Goal: Task Accomplishment & Management: Manage account settings

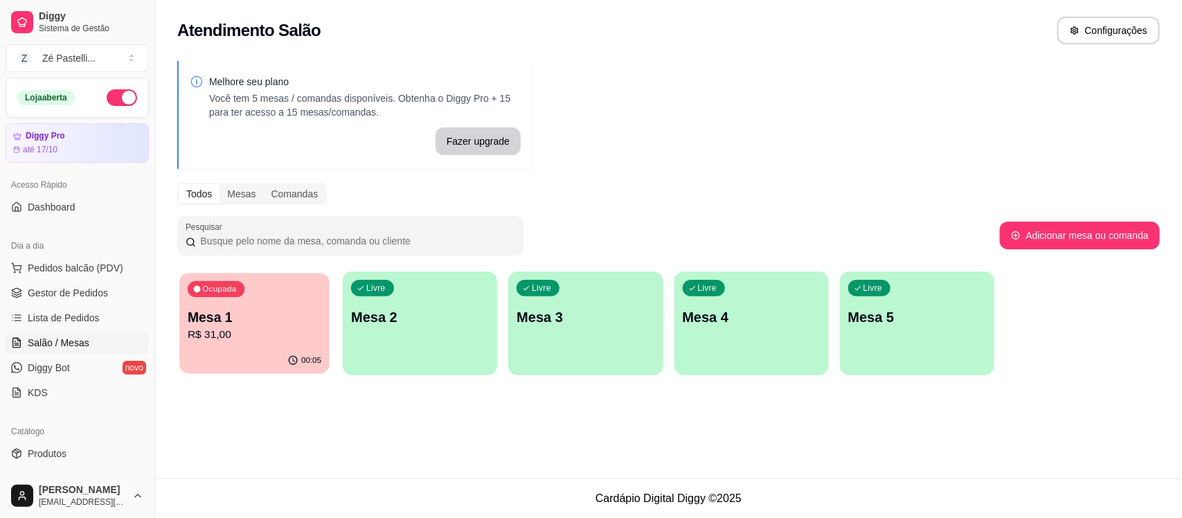
click at [255, 330] on p "R$ 31,00" at bounding box center [255, 335] width 134 height 16
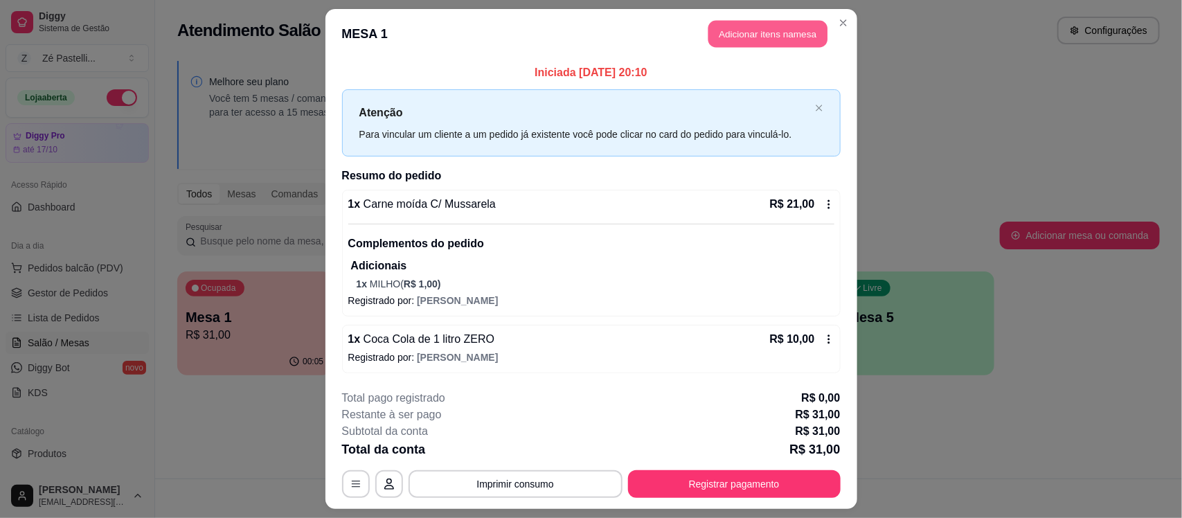
click at [772, 26] on button "Adicionar itens na mesa" at bounding box center [767, 34] width 119 height 27
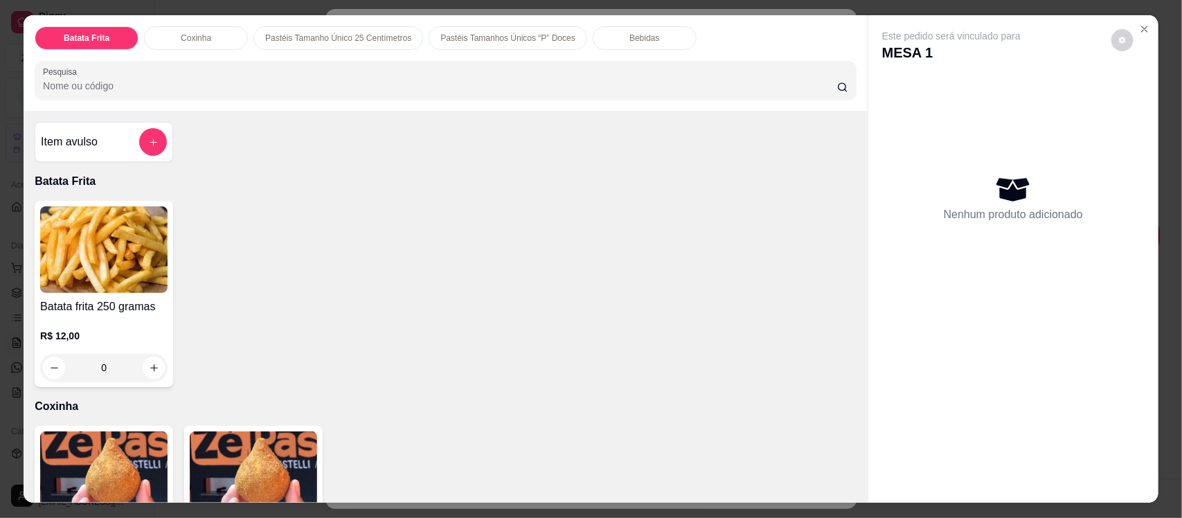
click at [613, 42] on div "Bebidas" at bounding box center [645, 38] width 104 height 24
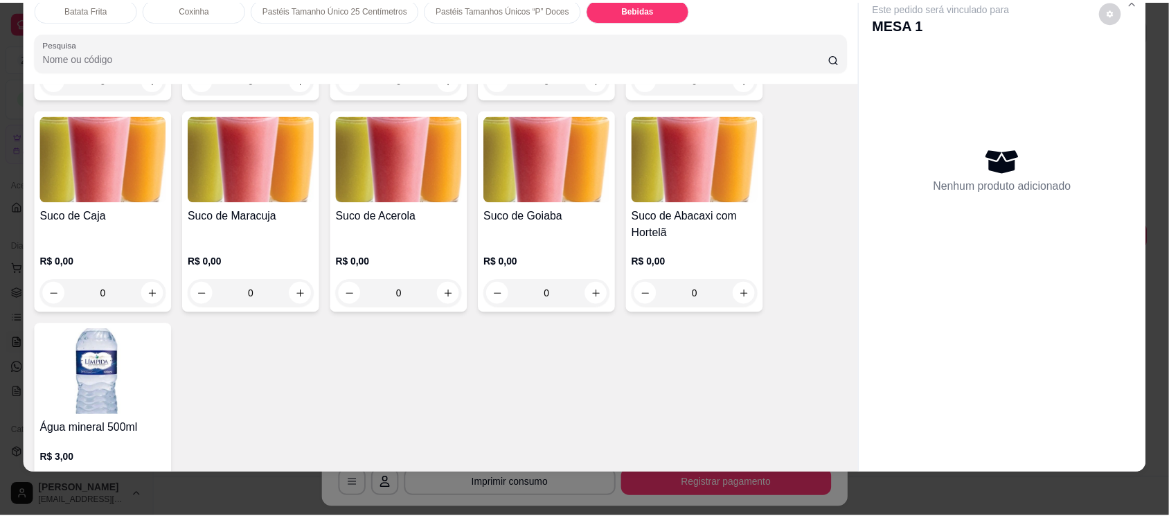
scroll to position [3072, 0]
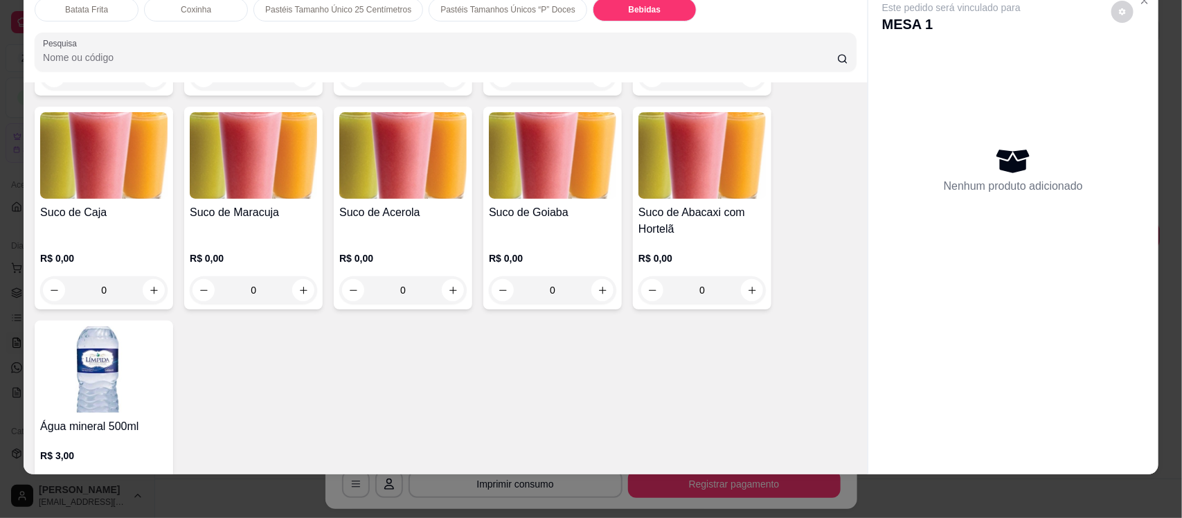
click at [87, 372] on img at bounding box center [103, 369] width 127 height 87
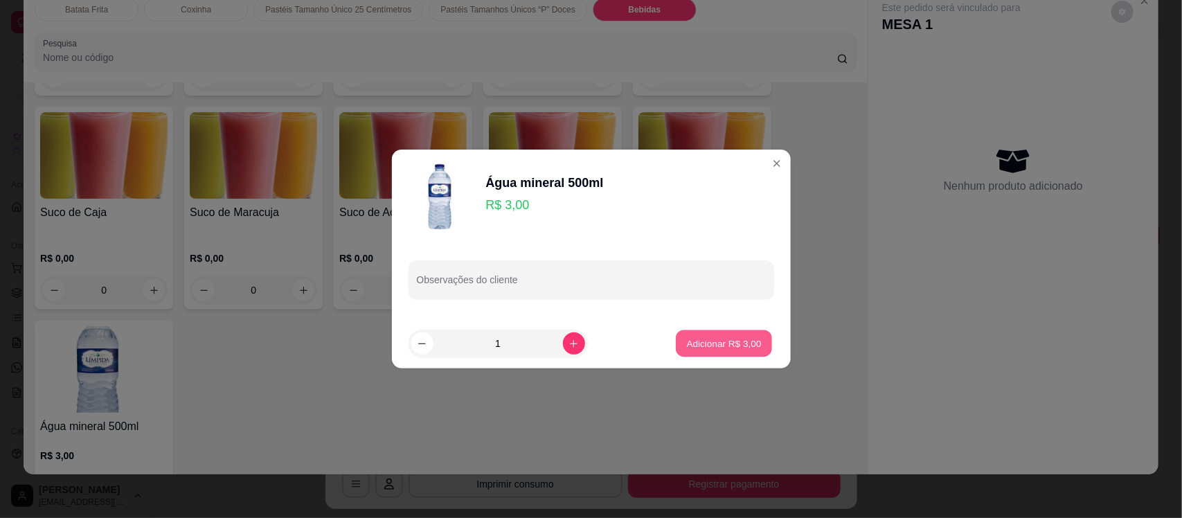
click at [737, 343] on p "Adicionar R$ 3,00" at bounding box center [724, 342] width 75 height 13
type input "1"
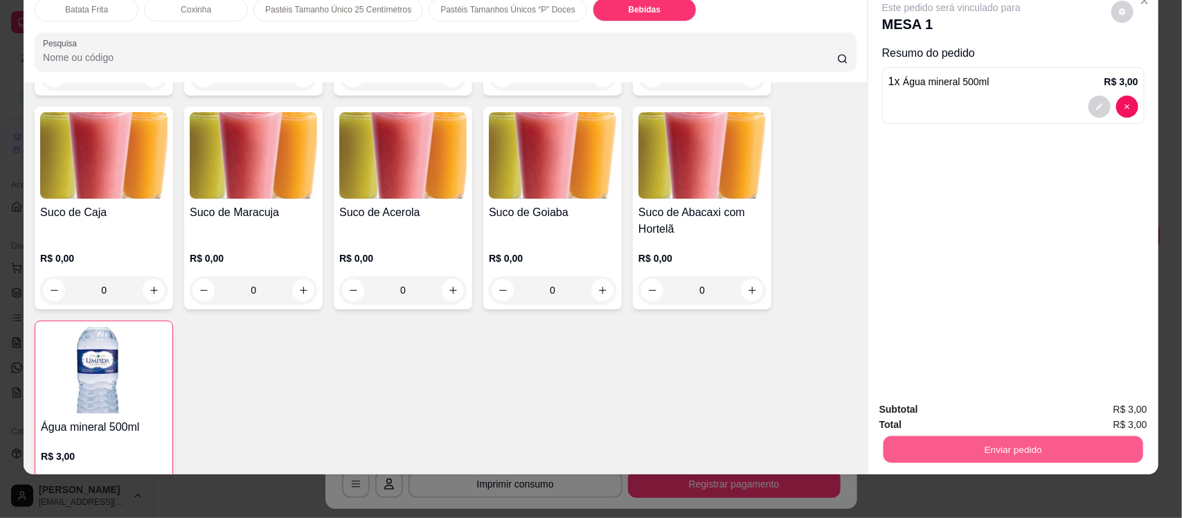
click at [977, 444] on button "Enviar pedido" at bounding box center [1013, 448] width 260 height 27
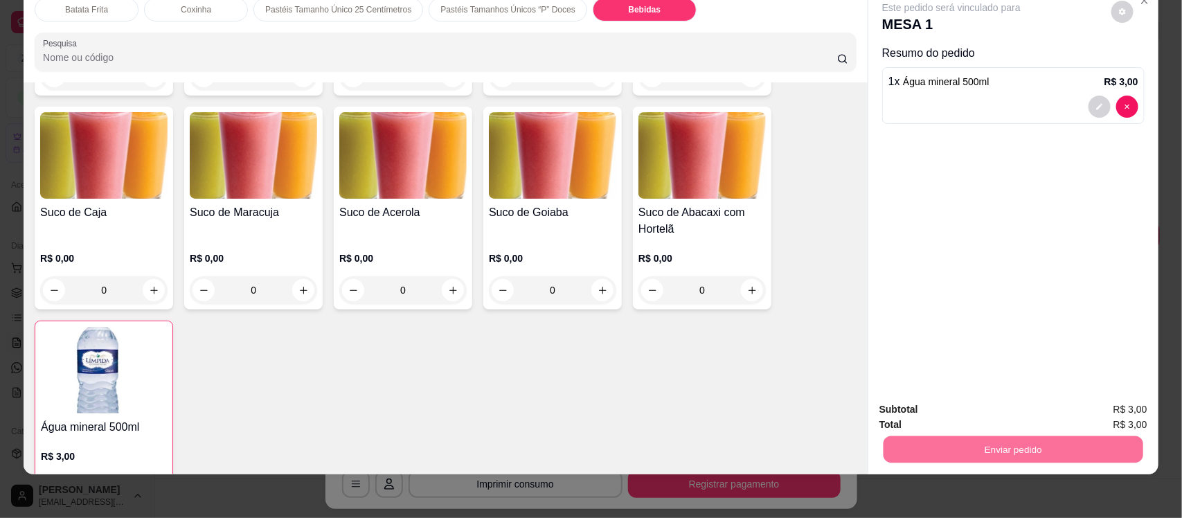
click at [1123, 409] on button "Enviar pedido" at bounding box center [1110, 415] width 76 height 26
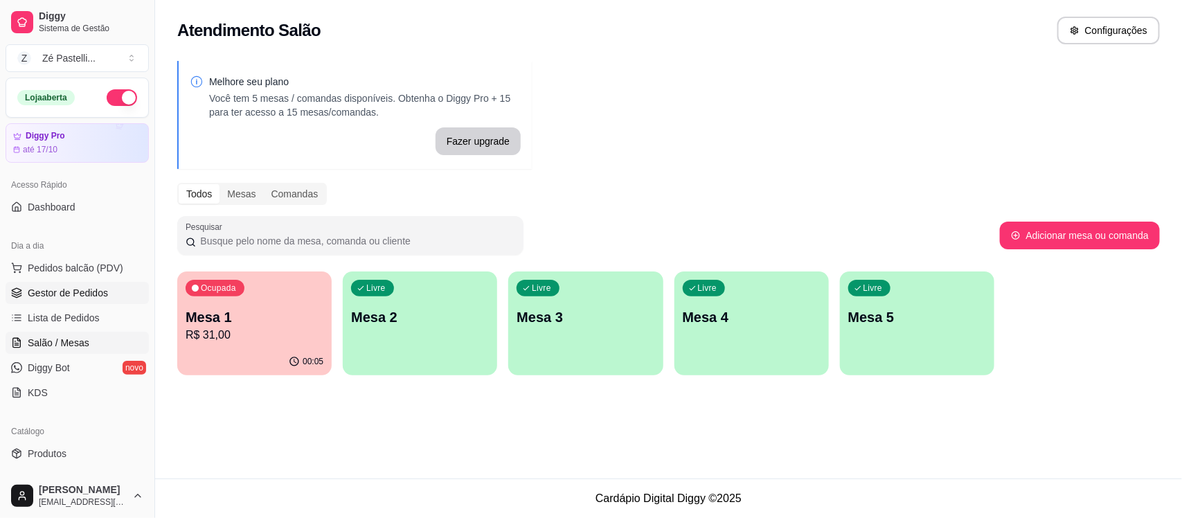
click at [57, 292] on span "Gestor de Pedidos" at bounding box center [68, 293] width 80 height 14
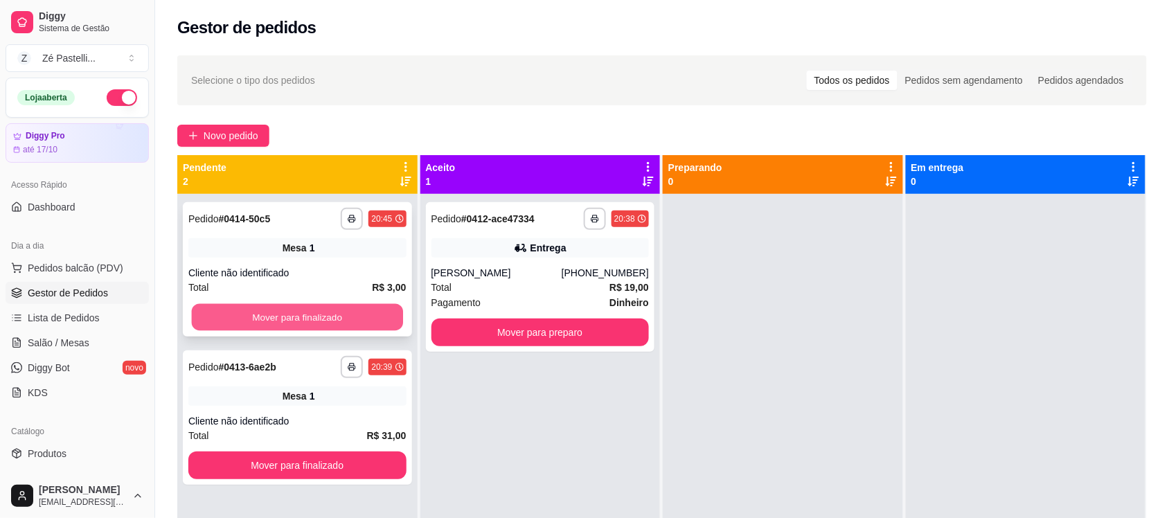
click at [298, 322] on button "Mover para finalizado" at bounding box center [297, 317] width 211 height 27
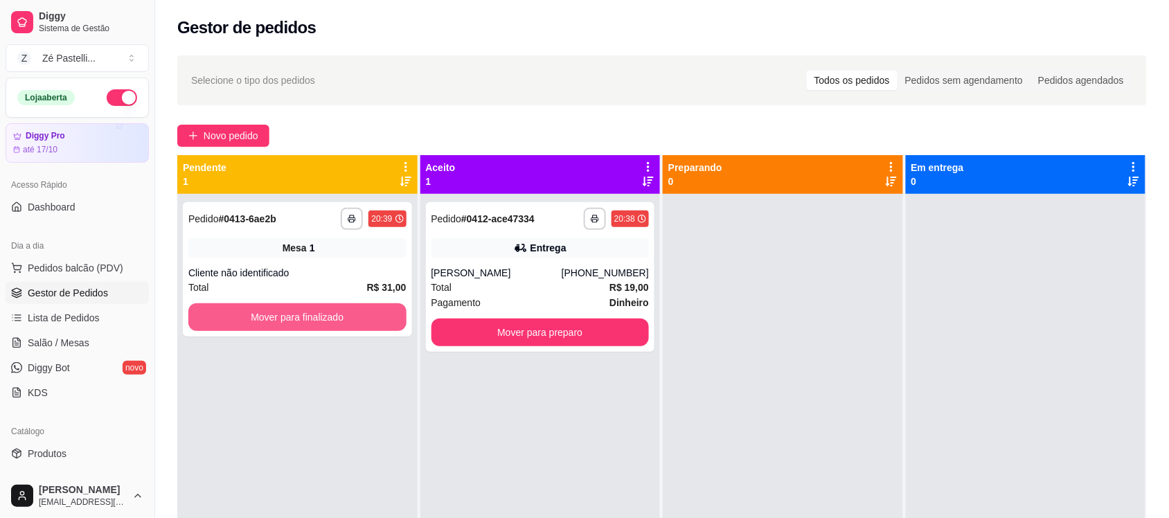
click at [298, 322] on button "Mover para finalizado" at bounding box center [297, 317] width 218 height 28
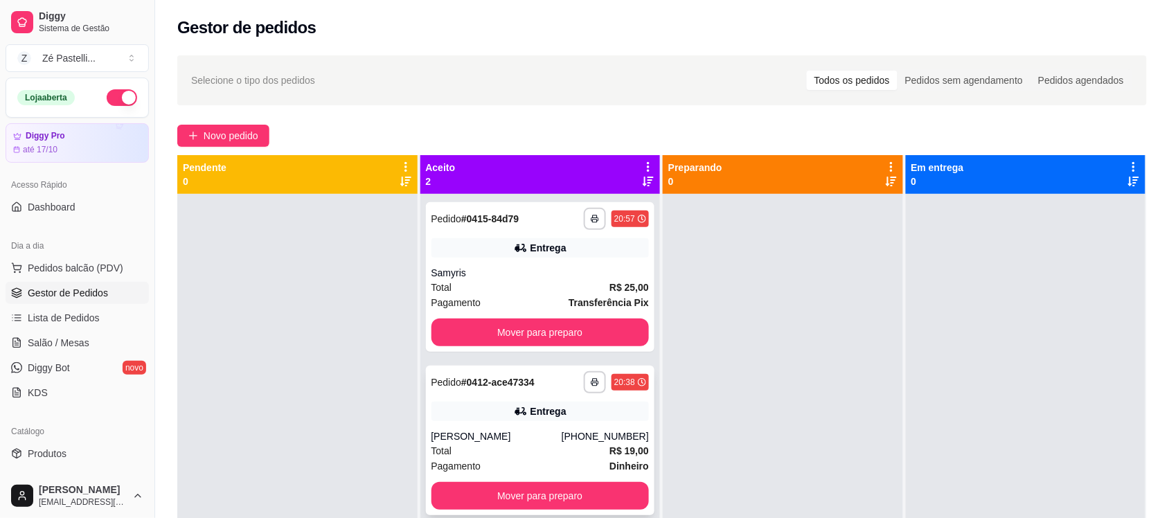
click at [554, 496] on button "Mover para preparo" at bounding box center [540, 496] width 218 height 28
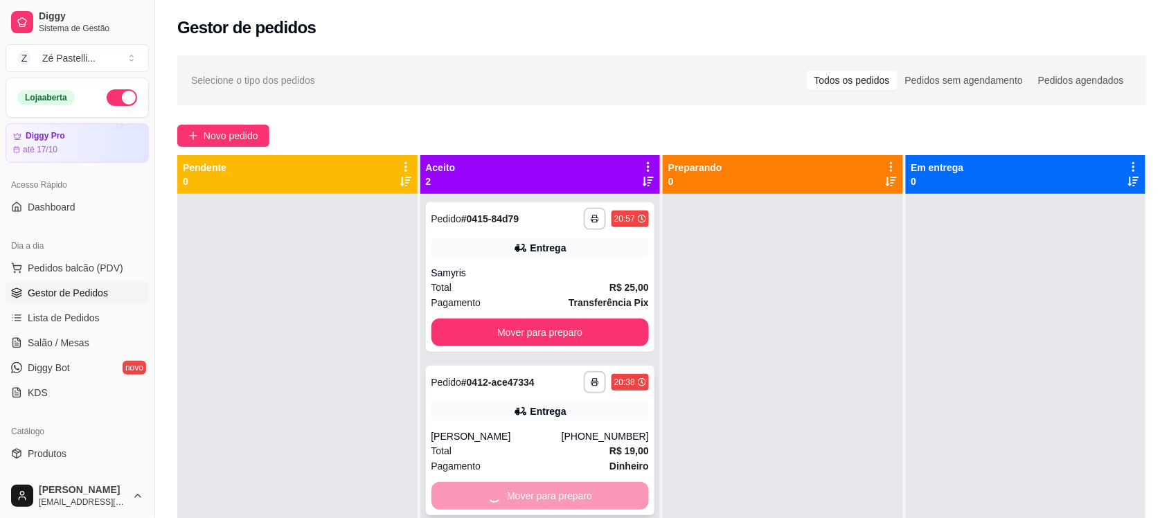
click at [554, 496] on div "Mover para preparo" at bounding box center [540, 496] width 218 height 28
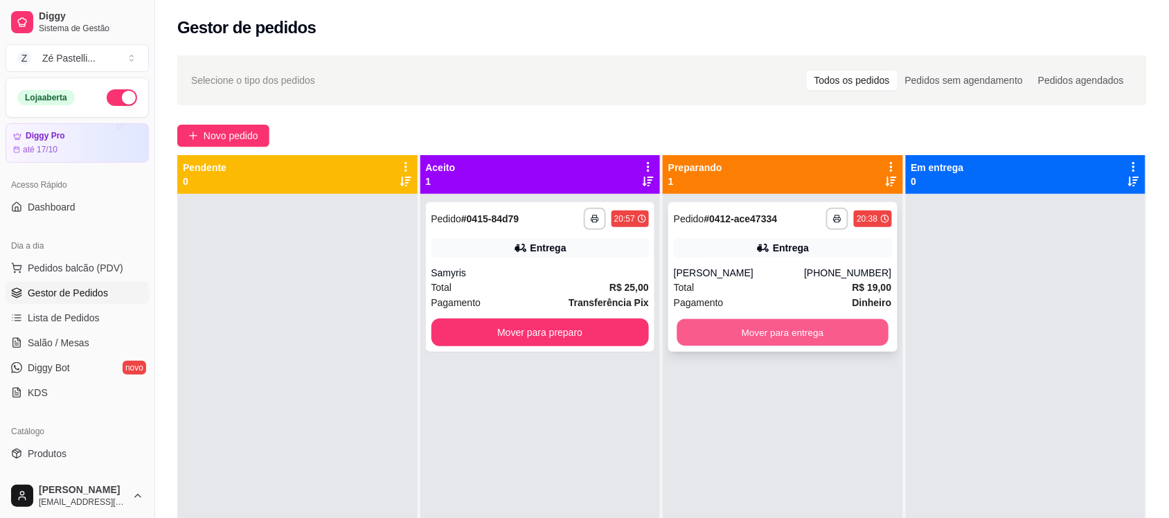
click at [798, 325] on button "Mover para entrega" at bounding box center [782, 332] width 211 height 27
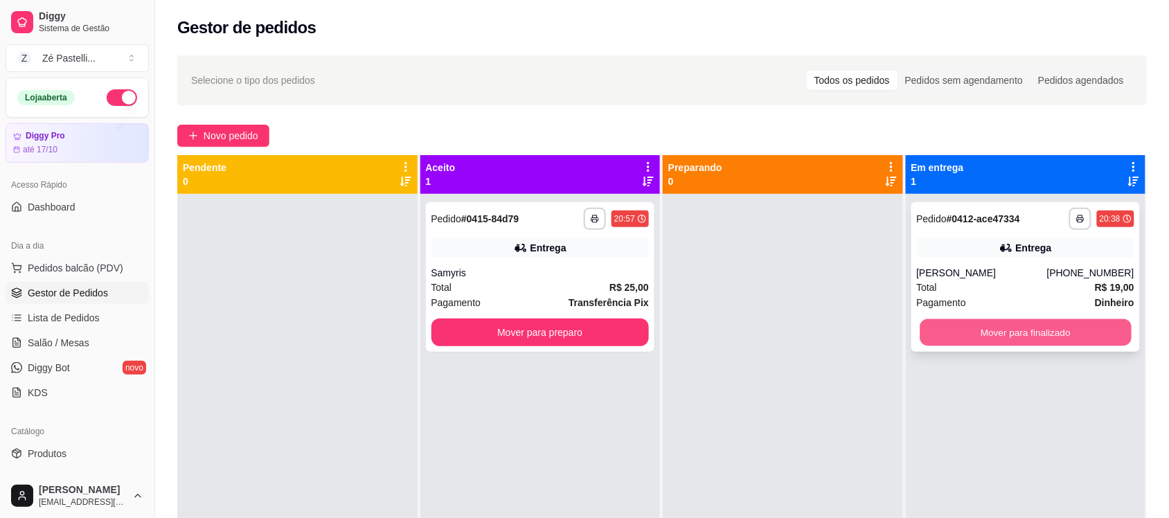
click at [1032, 330] on button "Mover para finalizado" at bounding box center [1024, 332] width 211 height 27
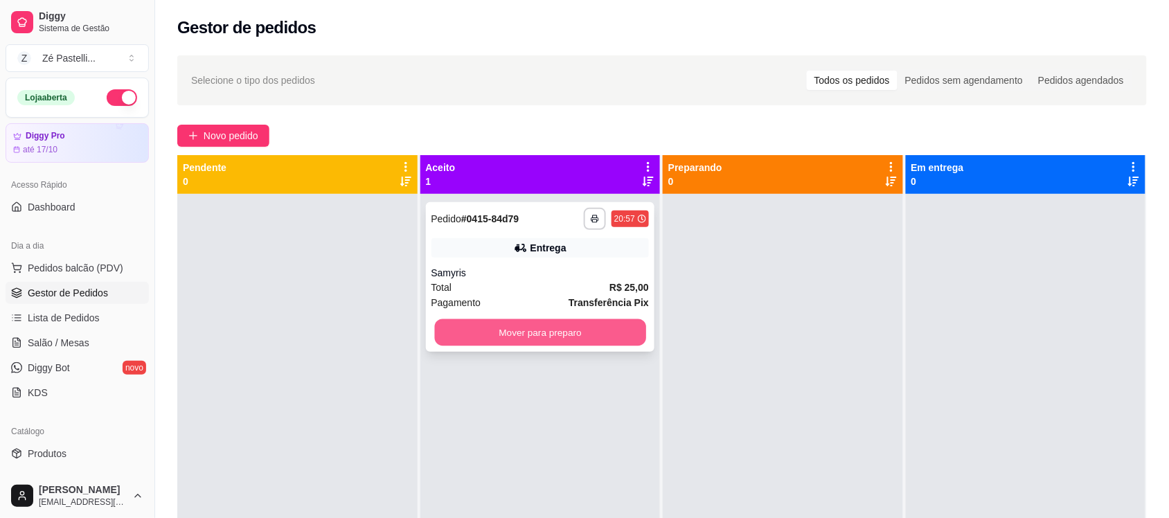
click at [546, 330] on button "Mover para preparo" at bounding box center [539, 332] width 211 height 27
